Goal: Task Accomplishment & Management: Complete application form

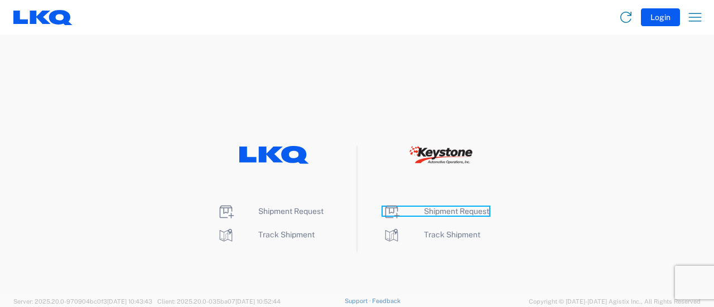
click at [456, 213] on span "Shipment Request" at bounding box center [456, 211] width 65 height 9
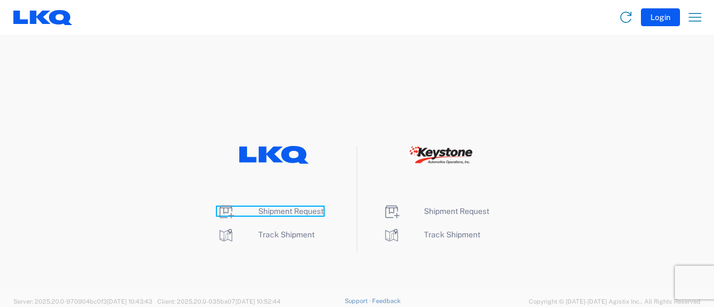
click at [318, 212] on span "Shipment Request" at bounding box center [290, 211] width 65 height 9
click at [318, 211] on span "Shipment Request" at bounding box center [290, 211] width 65 height 9
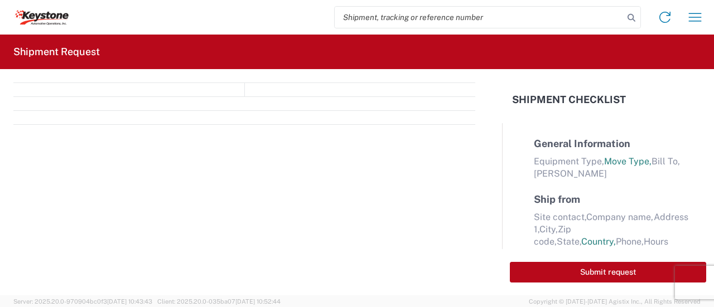
select select "FULL"
select select "LBS"
select select "IN"
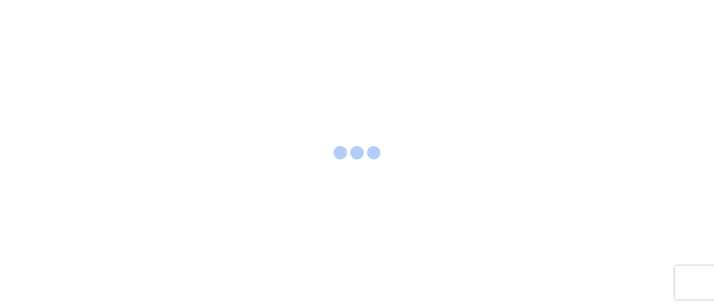
select select "FULL"
select select "LBS"
select select "IN"
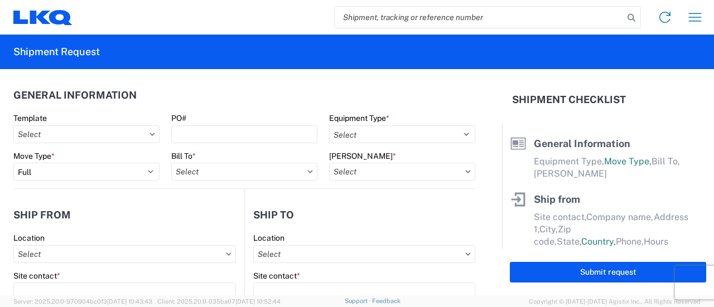
paste input "56938305"
type input "56938305"
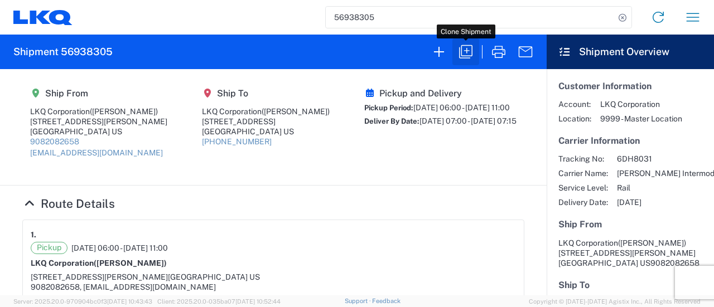
click at [462, 53] on icon "button" at bounding box center [465, 51] width 13 height 13
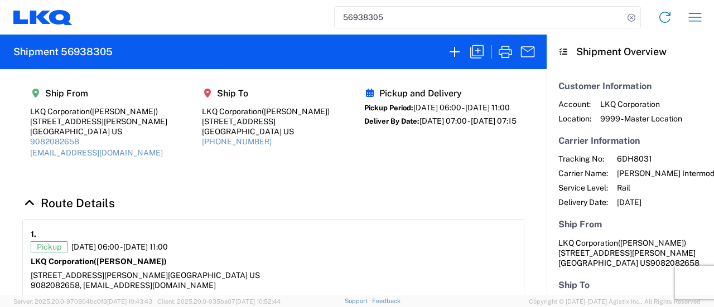
select select "FULL"
select select "US"
select select "LBS"
select select "IN"
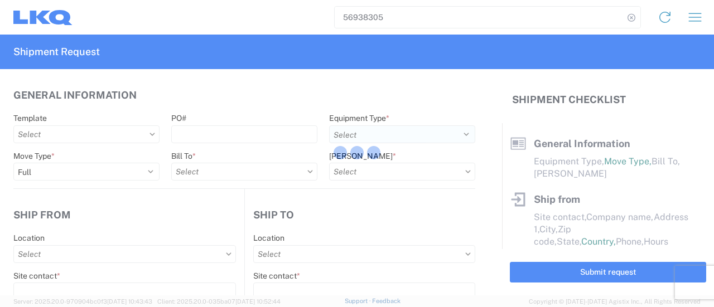
select select "BCAR"
type input "[PERSON_NAME]"
type input "LKQ Corporation"
type input "[STREET_ADDRESS][PERSON_NAME]"
type input "[GEOGRAPHIC_DATA]"
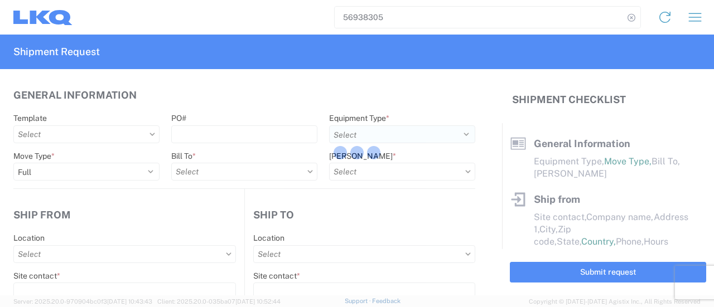
type input "91761"
type input "[EMAIL_ADDRESS][DOMAIN_NAME]"
type input "[PERSON_NAME]"
type input "LKQ Corporation"
type input "[STREET_ADDRESS]"
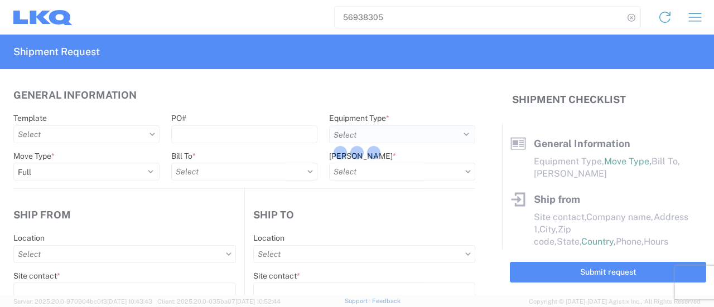
type input "Newnan"
type input "30265"
type input "[PERSON_NAME]"
type input "[EMAIL_ADDRESS][DOMAIN_NAME]"
type input "9082082658"
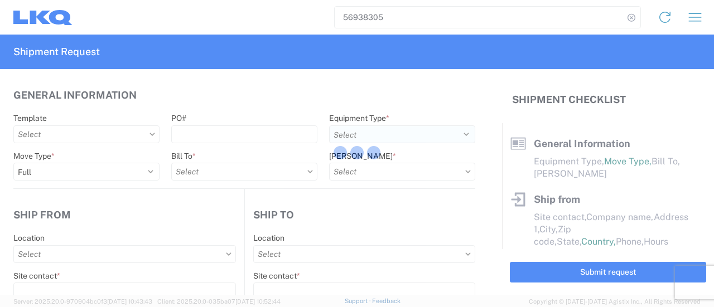
type input "[DATE]"
type input "42500"
type input "Engines, Transmissions"
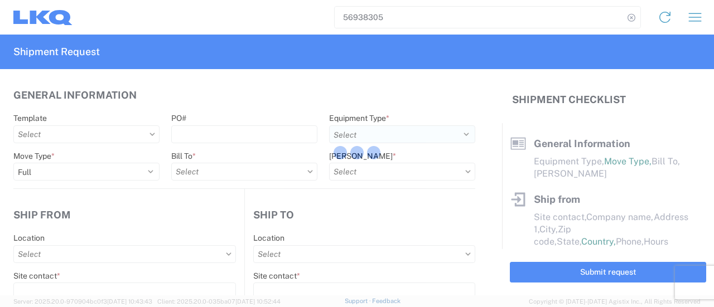
type input "30"
type input "0"
type input "4"
type input "0.67"
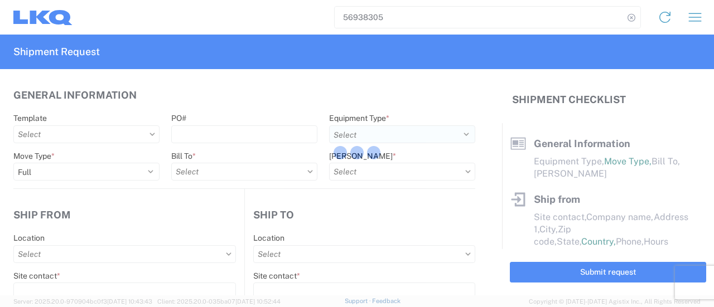
select select "FT"
select select "US"
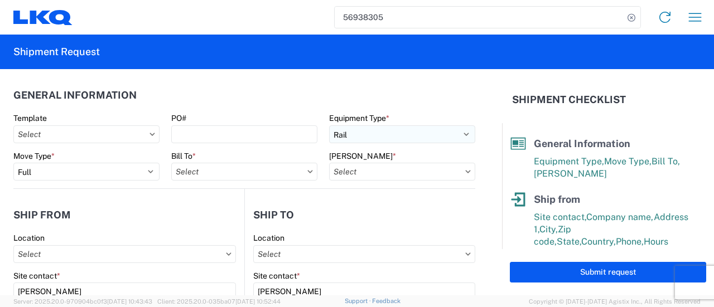
type input "1769 - [US_STATE] Core"
type input "1772 - LKQ Atlanta Core Newnan"
type input "1769-6300-66000-0000 - 1769 Freight Out"
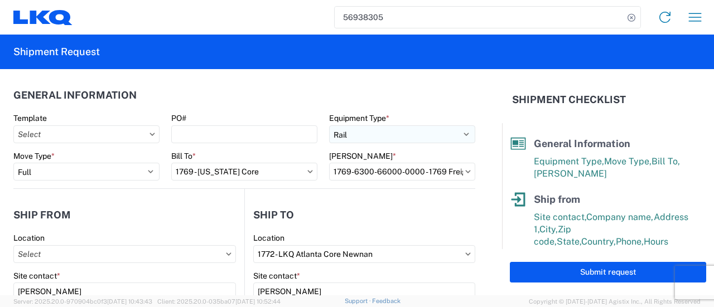
type input "1769 - [US_STATE] Core"
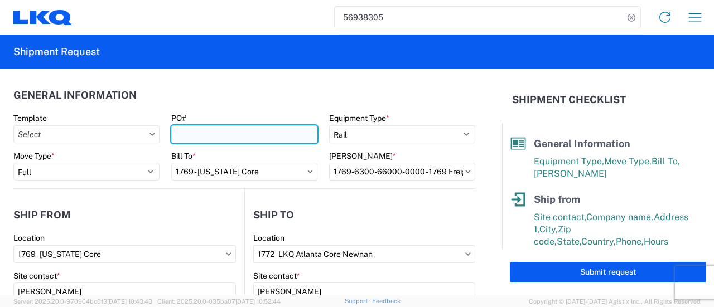
paste input "GPS 121"
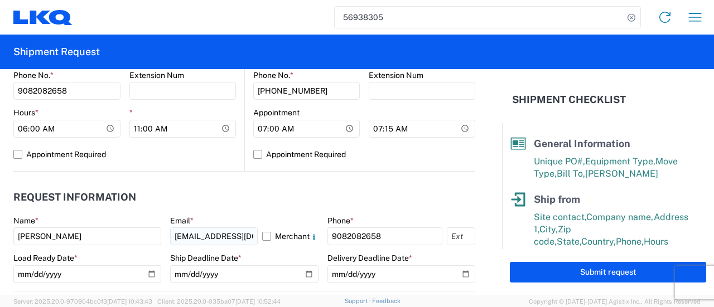
scroll to position [558, 0]
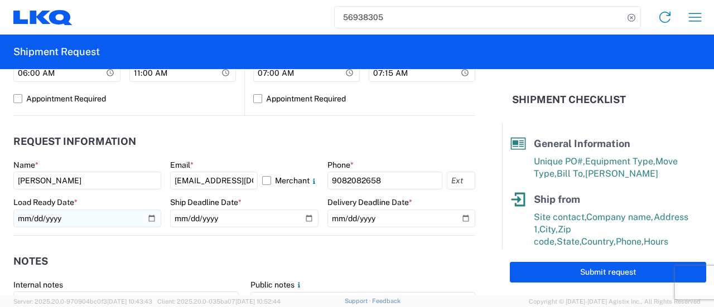
type input "GPS 122"
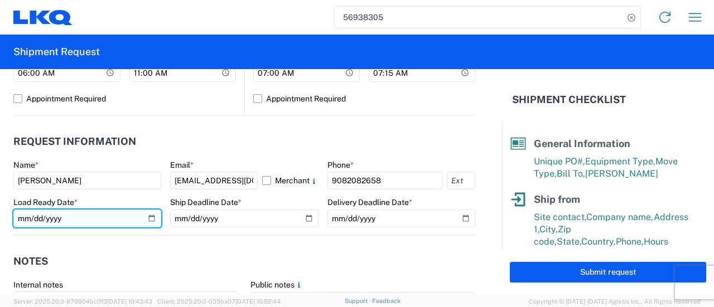
click at [147, 220] on input "[DATE]" at bounding box center [87, 219] width 148 height 18
type input "[DATE]"
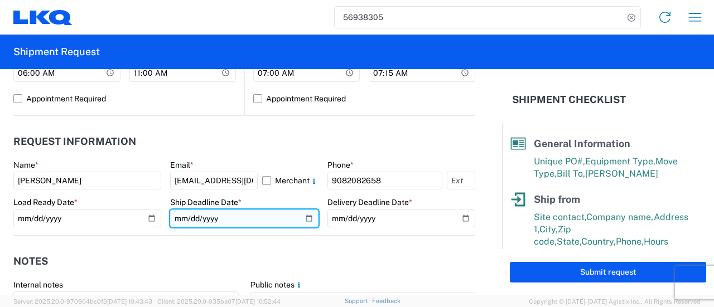
click at [302, 218] on input "[DATE]" at bounding box center [244, 219] width 148 height 18
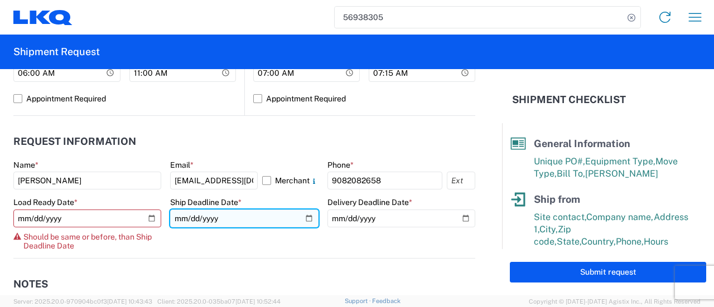
type input "[DATE]"
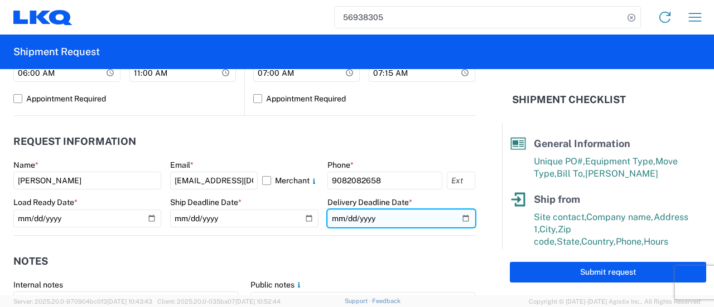
click at [462, 218] on input "[DATE]" at bounding box center [401, 219] width 148 height 18
click at [454, 215] on input "[DATE]" at bounding box center [401, 219] width 148 height 18
type input "[DATE]"
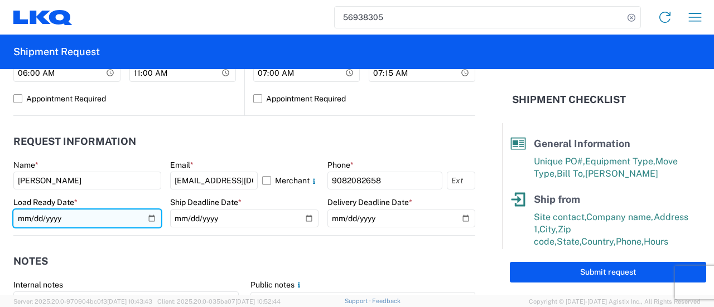
click at [148, 218] on input "[DATE]" at bounding box center [87, 219] width 148 height 18
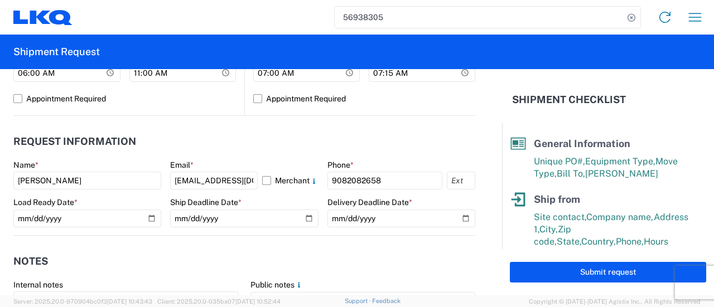
click at [134, 253] on header "Notes" at bounding box center [244, 261] width 462 height 25
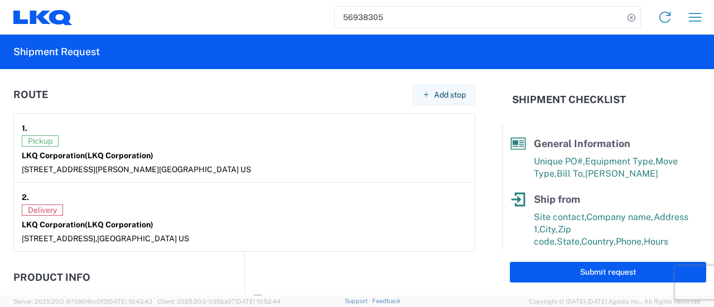
scroll to position [948, 0]
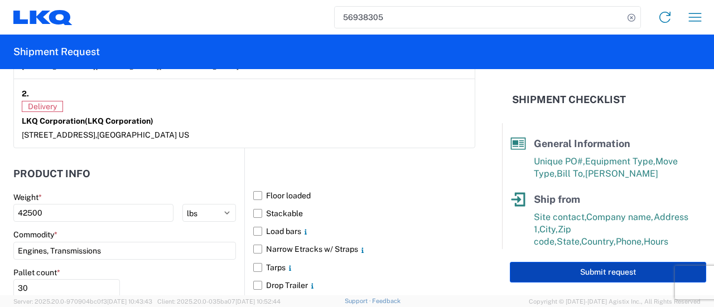
click at [531, 273] on button "Submit request" at bounding box center [608, 272] width 196 height 21
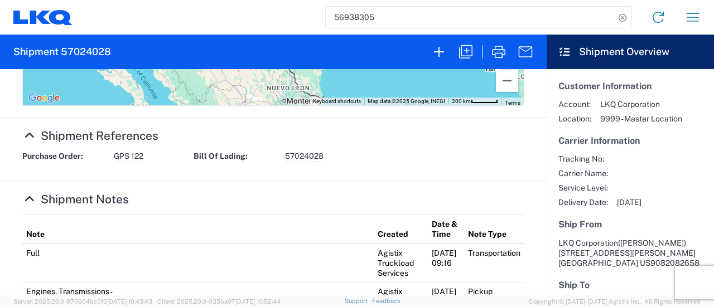
scroll to position [454, 0]
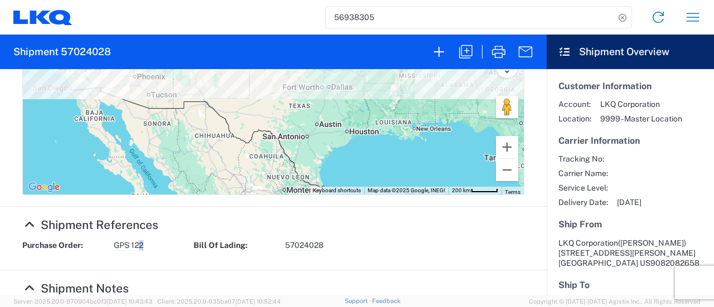
drag, startPoint x: 149, startPoint y: 245, endPoint x: 138, endPoint y: 249, distance: 11.1
click at [138, 249] on div "Purchase Order: GPS 122" at bounding box center [102, 245] width 171 height 11
click at [120, 253] on div "Purchase Order: GPS 122 Bill Of Lading: 57024028" at bounding box center [274, 249] width 514 height 18
drag, startPoint x: 113, startPoint y: 247, endPoint x: 165, endPoint y: 247, distance: 51.9
click at [165, 247] on div "Purchase Order: GPS 122" at bounding box center [102, 245] width 171 height 11
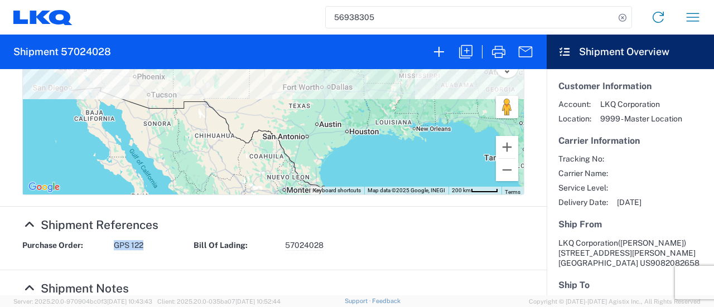
copy span "GPS 122"
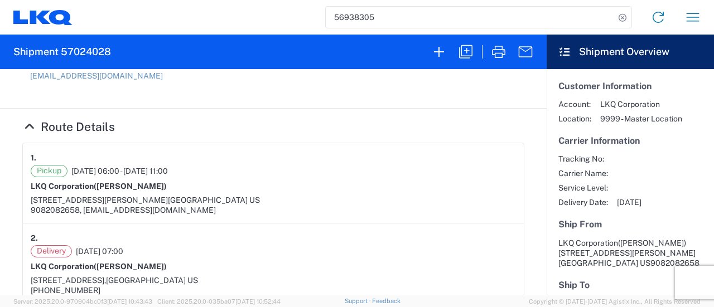
scroll to position [0, 0]
